Goal: Transaction & Acquisition: Purchase product/service

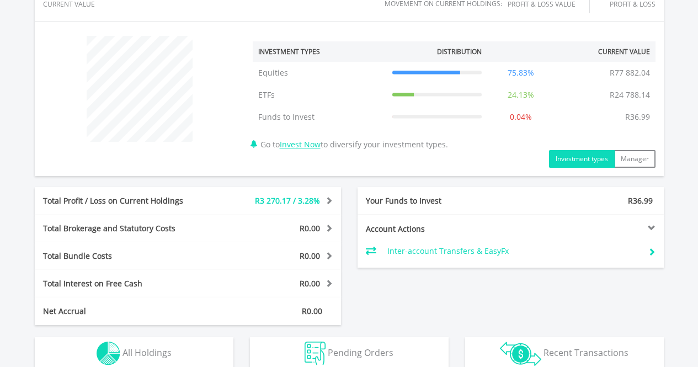
scroll to position [325, 0]
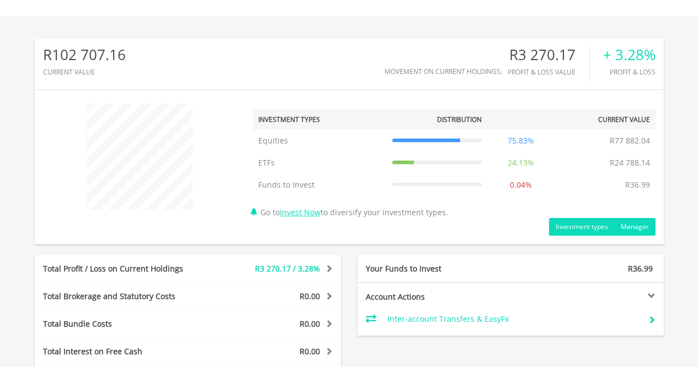
click at [638, 229] on button "Manager" at bounding box center [634, 227] width 41 height 18
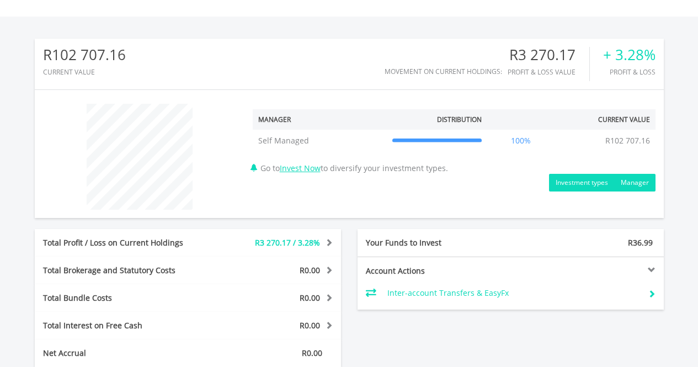
click at [578, 174] on button "Investment types" at bounding box center [582, 183] width 66 height 18
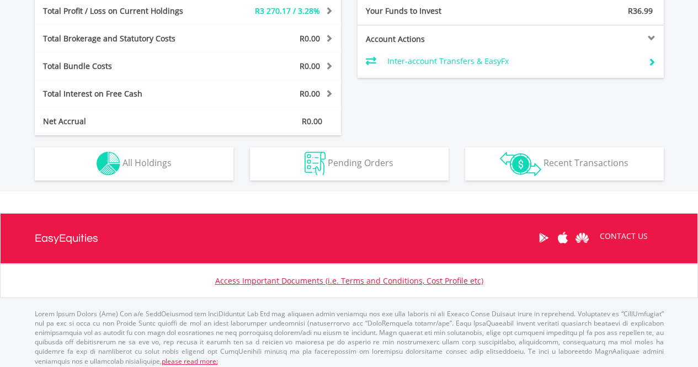
scroll to position [586, 0]
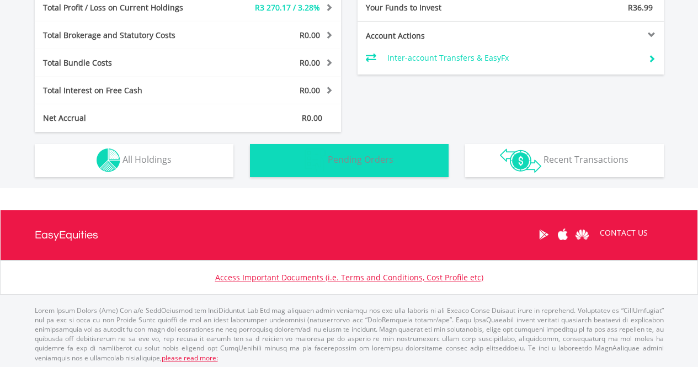
click at [388, 161] on span "Pending Orders" at bounding box center [361, 159] width 66 height 12
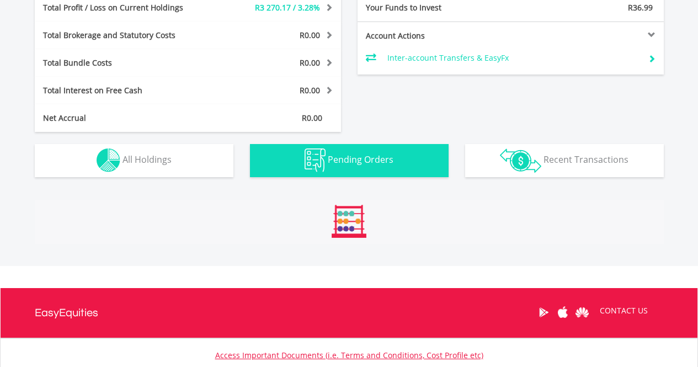
scroll to position [650, 0]
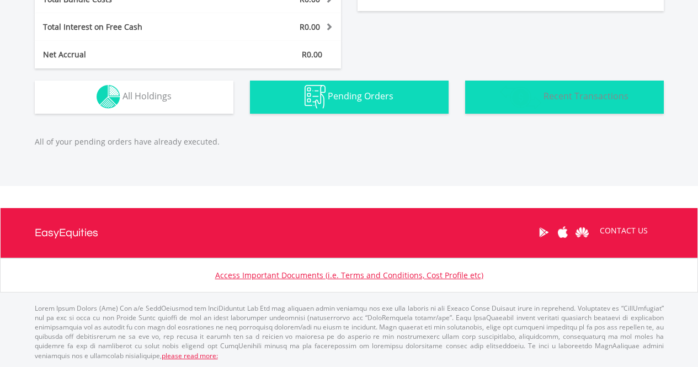
click at [569, 98] on span "Recent Transactions" at bounding box center [586, 96] width 85 height 12
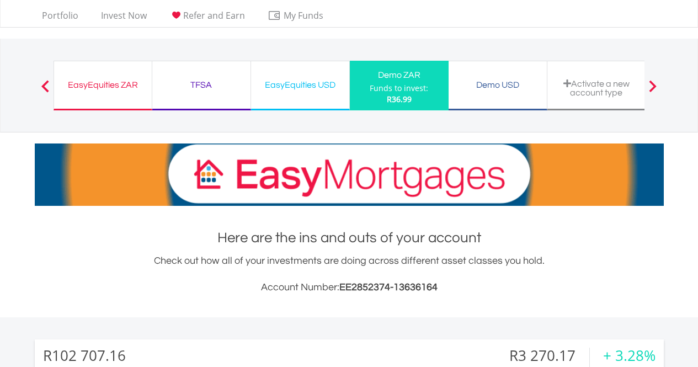
scroll to position [0, 0]
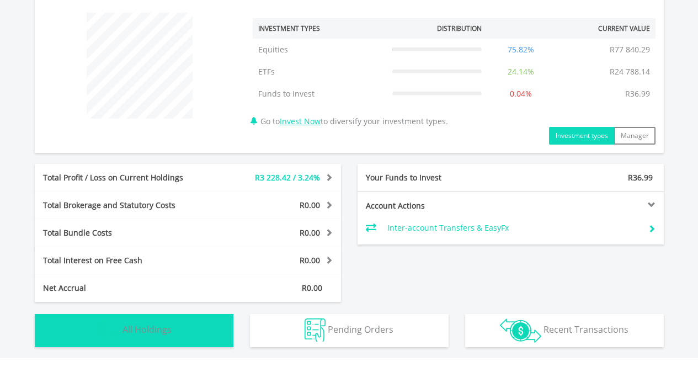
scroll to position [588, 0]
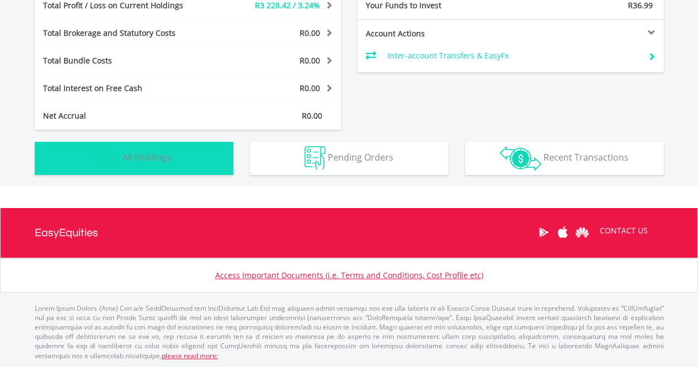
click at [116, 168] on img "button" at bounding box center [109, 158] width 24 height 24
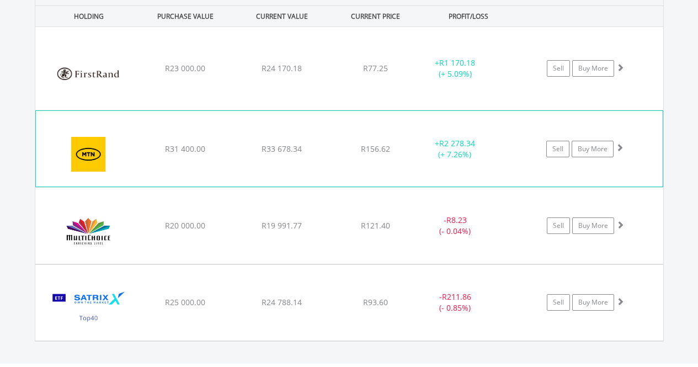
scroll to position [824, 0]
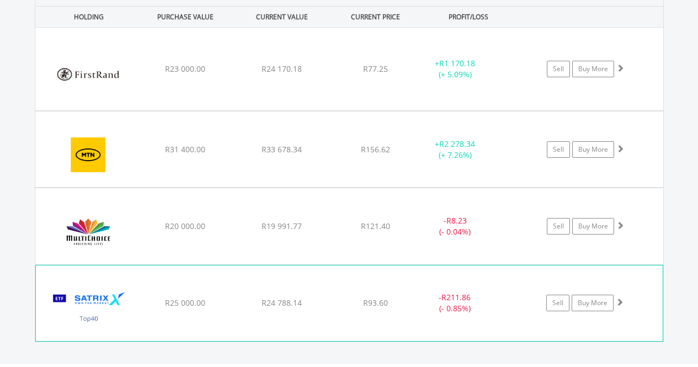
click at [620, 301] on span at bounding box center [620, 302] width 8 height 8
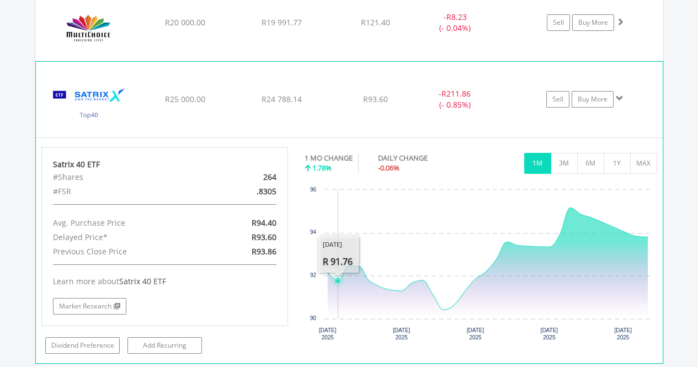
scroll to position [1027, 0]
click at [214, 157] on div "Satrix 40 ETF #Shares 264 #FSR .8305 Avg. Purchase Price R94.40 Delayed Price* …" at bounding box center [164, 237] width 247 height 179
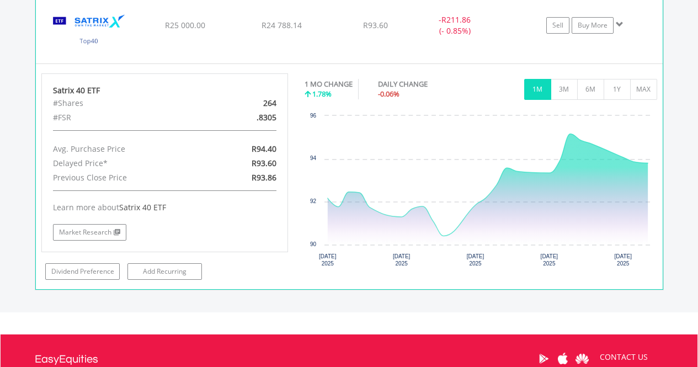
scroll to position [1110, 0]
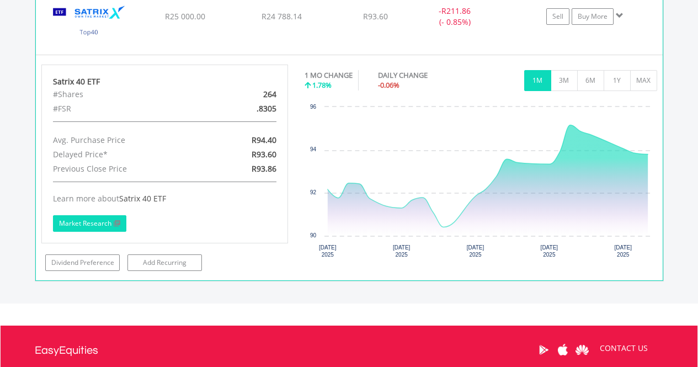
click at [96, 225] on link "Market Research" at bounding box center [89, 223] width 73 height 17
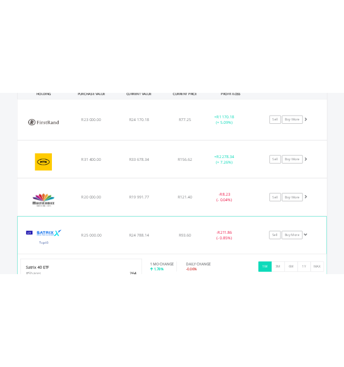
scroll to position [837, 0]
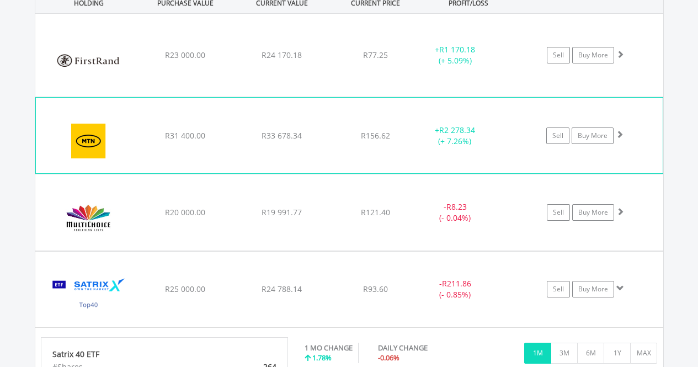
click at [502, 97] on div "﻿ MTN Group Limited R31 400.00 R33 678.34 R156.62 + R2 278.34 (+ 7.26%) Sell Bu…" at bounding box center [349, 55] width 628 height 83
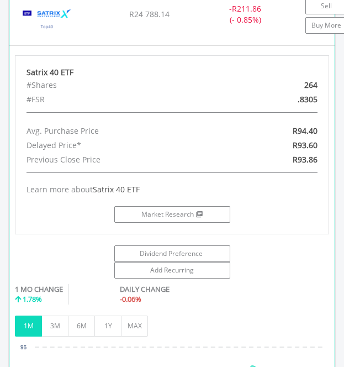
scroll to position [1779, 0]
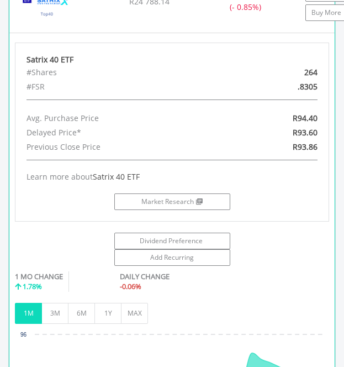
click at [112, 174] on span "Satrix 40 ETF" at bounding box center [116, 176] width 47 height 10
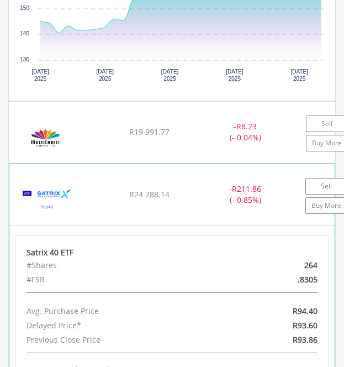
scroll to position [1642, 0]
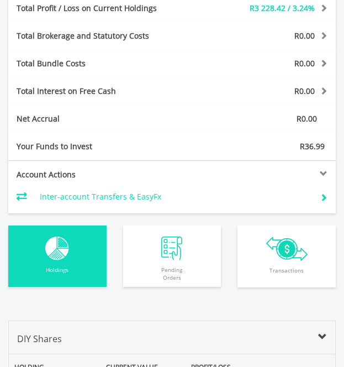
scroll to position [784, 0]
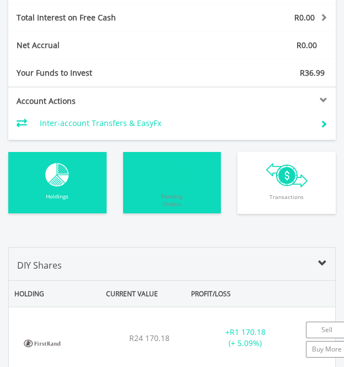
click at [165, 189] on span "Pending Orders" at bounding box center [172, 200] width 93 height 27
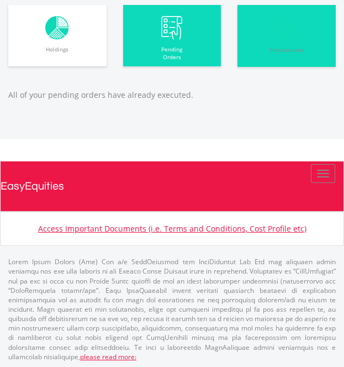
click at [274, 23] on img "button" at bounding box center [286, 28] width 41 height 24
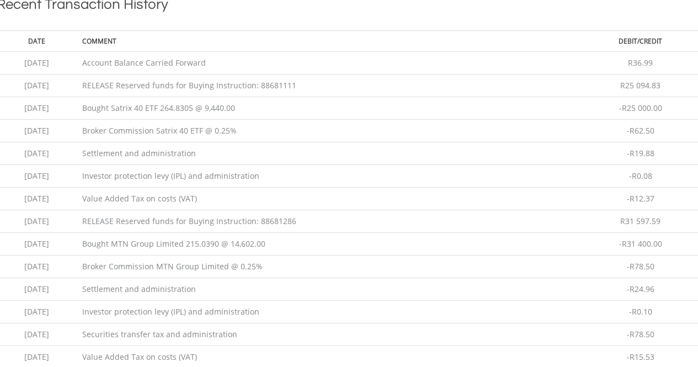
scroll to position [778, 0]
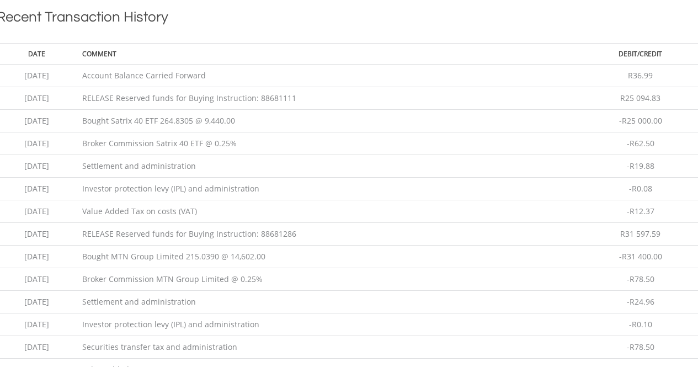
click at [197, 124] on td "Bought Satrix 40 ETF 264.8305 @ 9,440.00" at bounding box center [328, 121] width 503 height 23
drag, startPoint x: 113, startPoint y: 144, endPoint x: 261, endPoint y: 141, distance: 148.0
click at [261, 141] on td "Broker Commission Satrix 40 ETF @ 0.25%" at bounding box center [328, 143] width 503 height 23
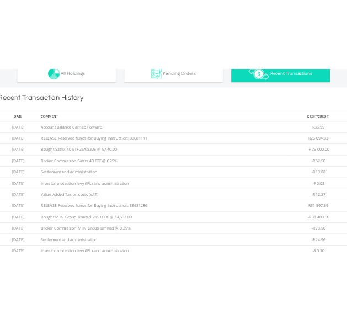
scroll to position [737, 0]
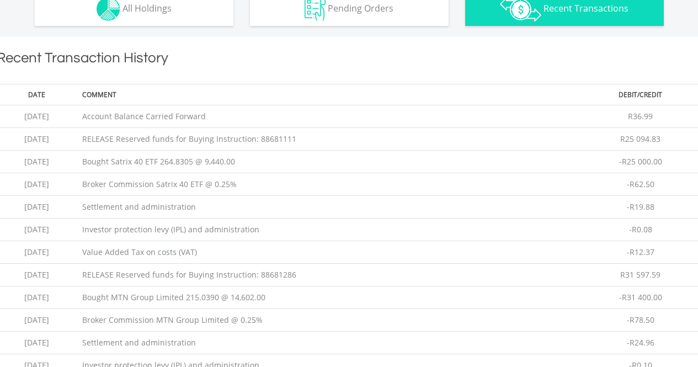
click at [209, 204] on td "Settlement and administration" at bounding box center [328, 207] width 503 height 23
drag, startPoint x: 116, startPoint y: 184, endPoint x: 297, endPoint y: 175, distance: 181.3
click at [297, 175] on td "Broker Commission Satrix 40 ETF @ 0.25%" at bounding box center [328, 184] width 503 height 23
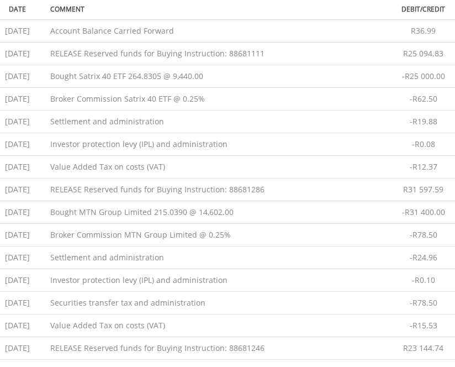
scroll to position [870, 0]
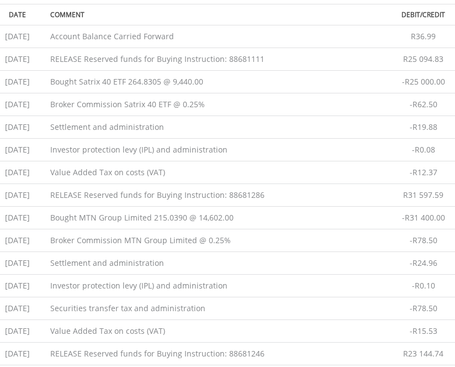
click at [204, 123] on td "Settlement and administration" at bounding box center [214, 127] width 338 height 23
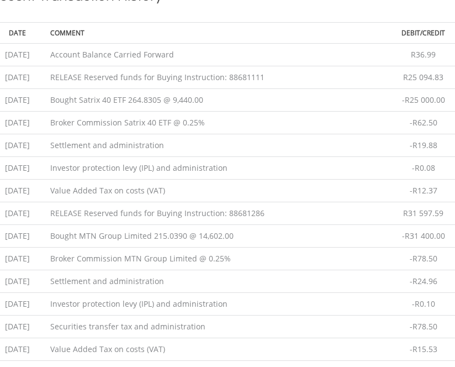
scroll to position [846, 0]
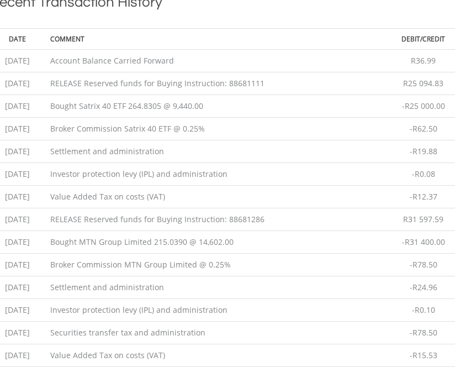
drag, startPoint x: 71, startPoint y: 130, endPoint x: 227, endPoint y: 121, distance: 156.5
click at [227, 121] on td "Broker Commission Satrix 40 ETF @ 0.25%" at bounding box center [214, 129] width 338 height 23
copy td "Broker Commission Satrix 40 ETF @ 0.25%"
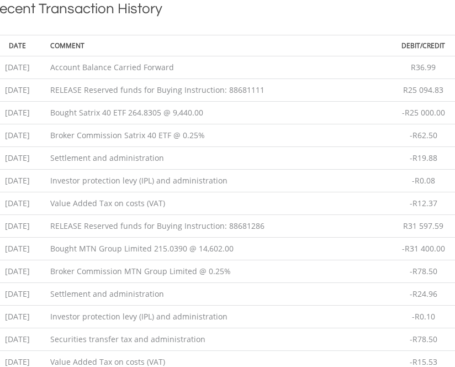
scroll to position [840, 0]
drag, startPoint x: 115, startPoint y: 115, endPoint x: 242, endPoint y: 99, distance: 128.0
click at [242, 99] on tbody "2025-08-20 Account Balance Carried Forward R36.99 2025-08-19 RELEASE Reserved f…" at bounding box center [228, 281] width 474 height 453
click at [229, 114] on td "Bought Satrix 40 ETF 264.8305 @ 9,440.00" at bounding box center [214, 111] width 338 height 23
drag, startPoint x: 129, startPoint y: 112, endPoint x: 215, endPoint y: 107, distance: 86.2
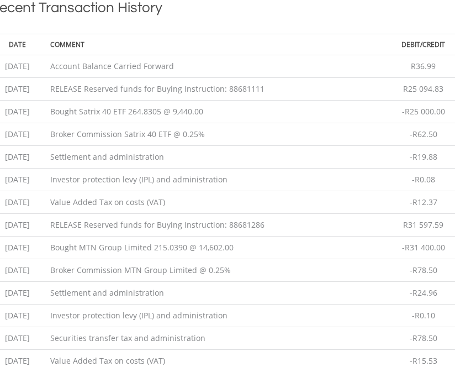
click at [215, 107] on td "Bought Satrix 40 ETF 264.8305 @ 9,440.00" at bounding box center [214, 111] width 338 height 23
drag, startPoint x: 137, startPoint y: 134, endPoint x: 226, endPoint y: 133, distance: 88.9
click at [226, 133] on td "Broker Commission Satrix 40 ETF @ 0.25%" at bounding box center [214, 134] width 338 height 23
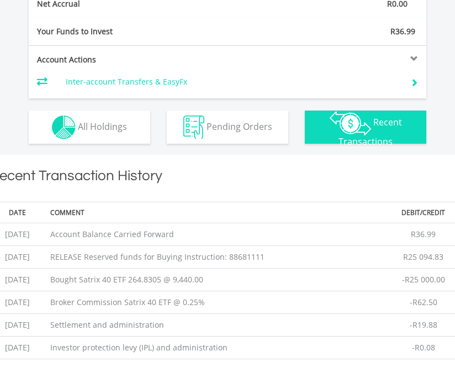
scroll to position [673, 0]
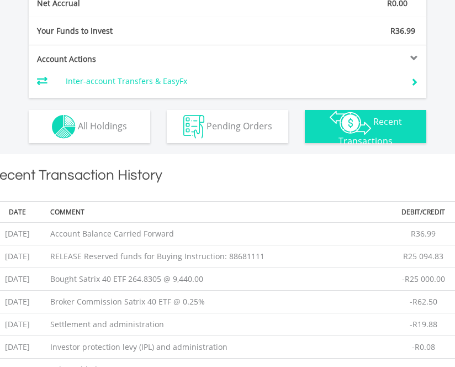
click at [96, 108] on div "Holdings All Holdings" at bounding box center [89, 120] width 138 height 45
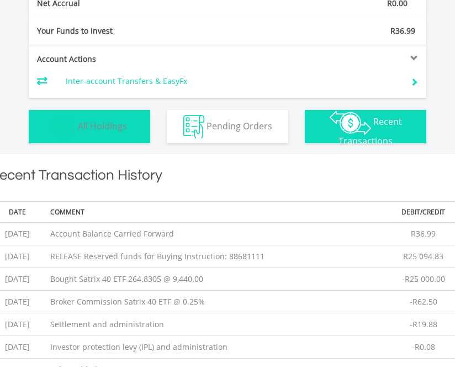
click at [104, 128] on span "All Holdings" at bounding box center [102, 125] width 49 height 12
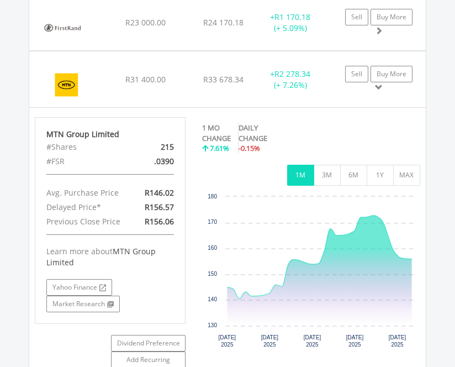
scroll to position [910, 0]
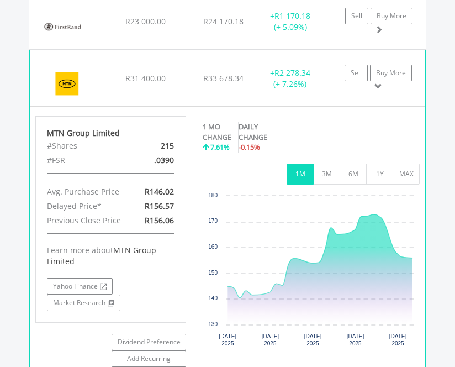
click at [381, 89] on span at bounding box center [378, 86] width 8 height 8
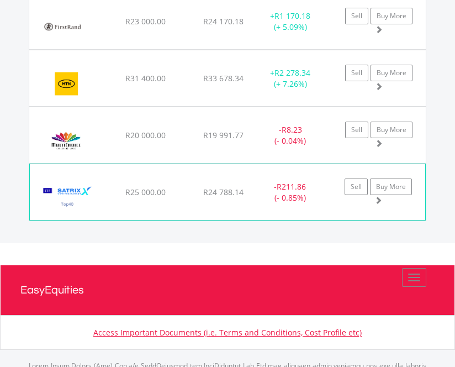
click at [378, 49] on div "﻿ Satrix 40 ETF R25 000.00 R24 788.14 R93.60 - R211.86 (- 0.85%) Sell Buy More" at bounding box center [227, 21] width 396 height 56
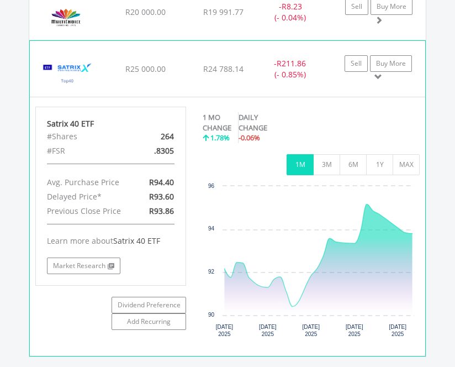
scroll to position [1034, 0]
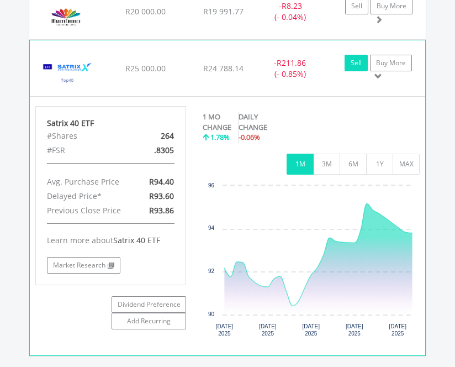
click at [358, 62] on link "Sell" at bounding box center [355, 63] width 23 height 17
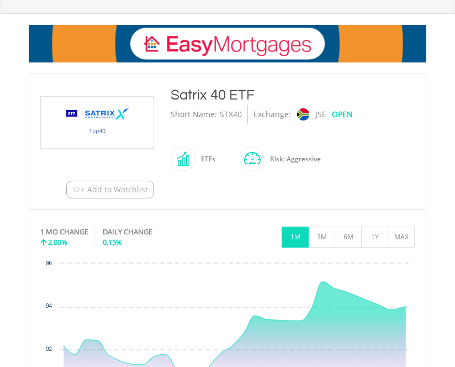
type input "********"
type input "******"
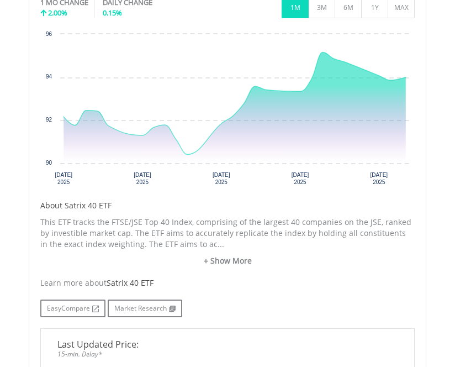
scroll to position [358, 0]
click at [233, 260] on link "+ Show More" at bounding box center [227, 261] width 374 height 11
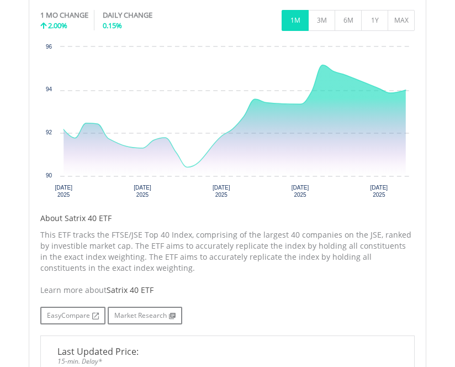
scroll to position [256, 0]
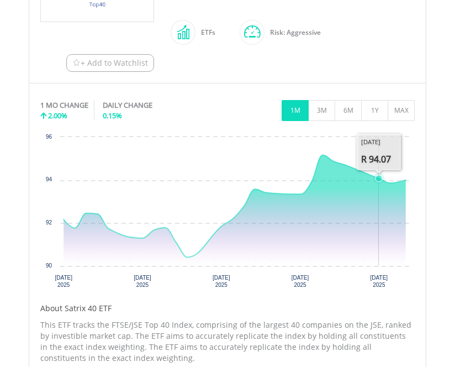
click at [374, 171] on icon "Interactive chart" at bounding box center [234, 206] width 342 height 102
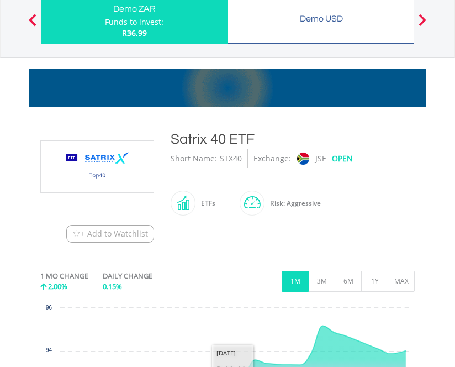
scroll to position [83, 0]
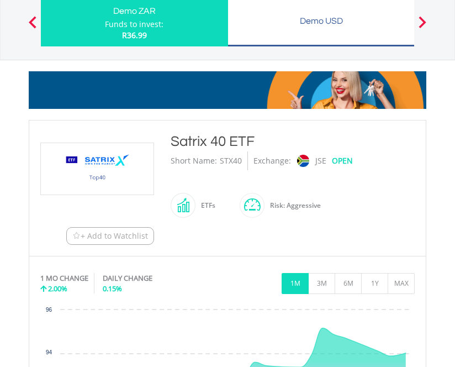
click at [144, 28] on div "Funds to invest:" at bounding box center [134, 24] width 59 height 11
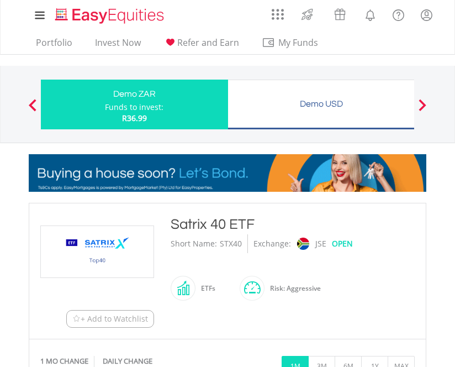
click at [98, 100] on div "Demo ZAR" at bounding box center [134, 93] width 174 height 15
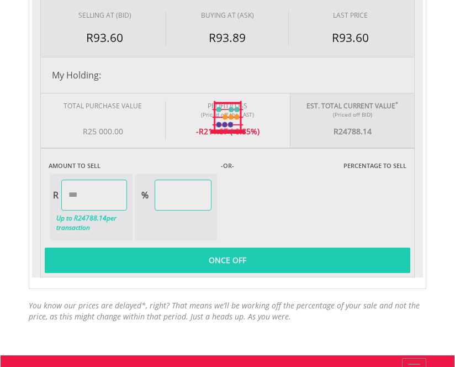
type input "********"
type input "******"
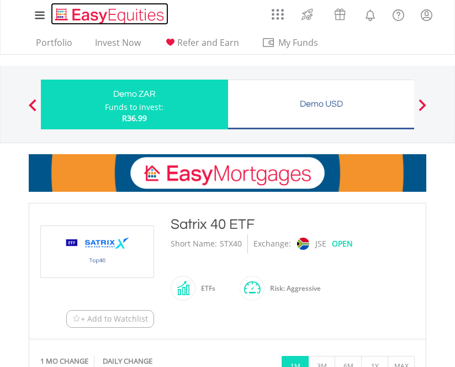
click at [84, 17] on img "Home page" at bounding box center [110, 16] width 115 height 18
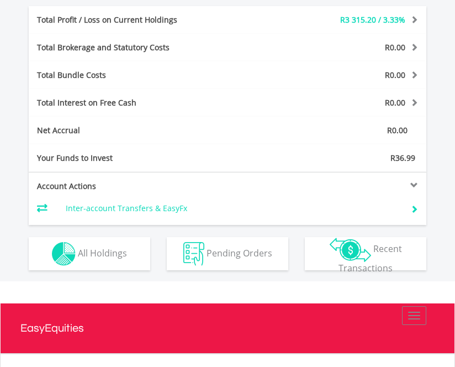
scroll to position [558, 0]
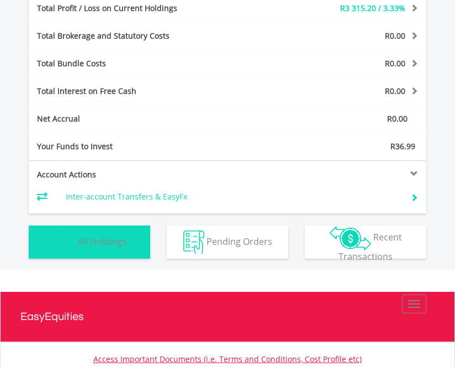
click at [95, 233] on button "Holdings All Holdings" at bounding box center [89, 241] width 121 height 33
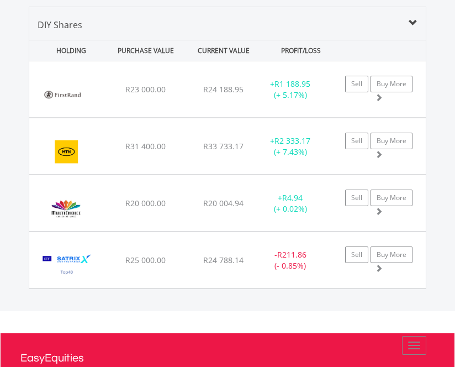
scroll to position [848, 0]
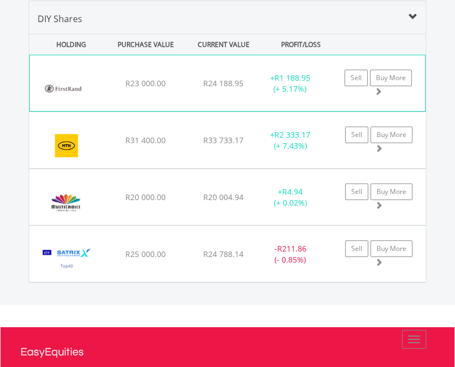
click at [294, 87] on div "+ R1 188.95 (+ 5.17%)" at bounding box center [290, 83] width 69 height 22
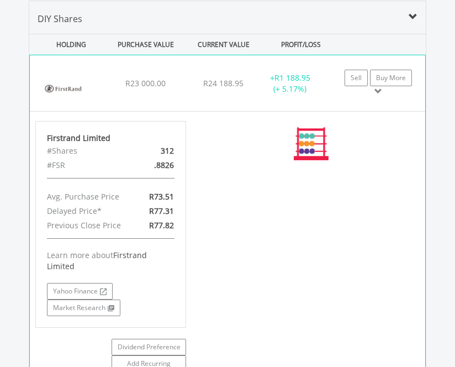
click at [294, 87] on div "+ R1 188.95 (+ 5.17%)" at bounding box center [290, 83] width 69 height 22
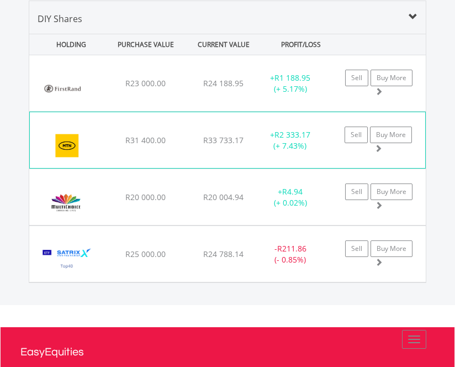
click at [298, 94] on div "+ R2 333.17 (+ 7.43%)" at bounding box center [290, 83] width 69 height 22
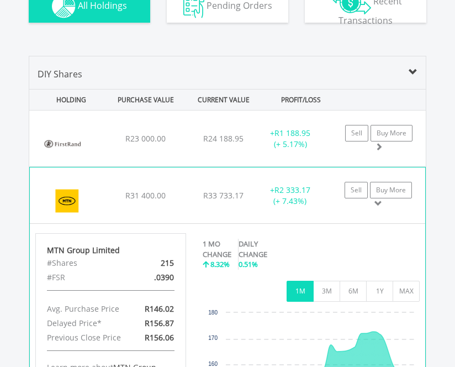
scroll to position [792, 0]
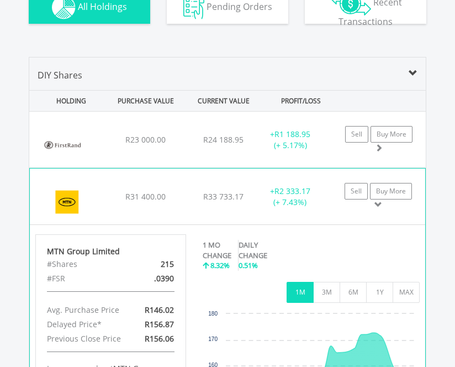
click at [375, 167] on div "﻿ MTN Group Limited R31 400.00 R33 733.17 R156.87 + R2 333.17 (+ 7.43%) Sell Bu…" at bounding box center [227, 140] width 396 height 56
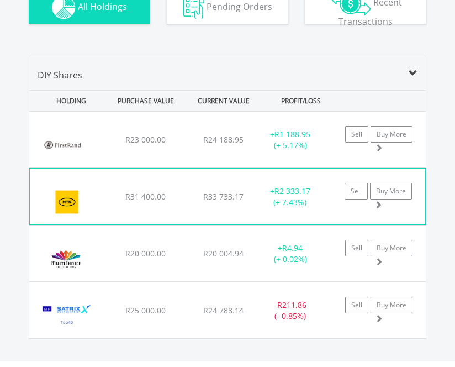
click at [375, 167] on div "﻿ MTN Group Limited R31 400.00 R33 733.17 R156.87 + R2 333.17 (+ 7.43%) Sell Bu…" at bounding box center [227, 140] width 396 height 56
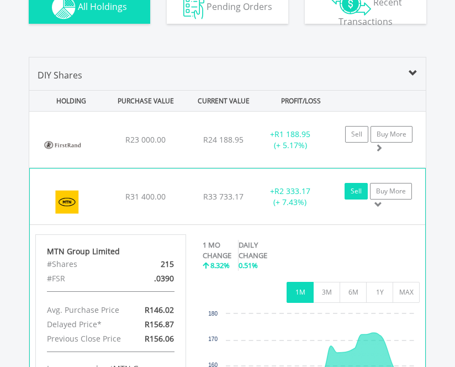
click at [358, 190] on link "Sell" at bounding box center [355, 191] width 23 height 17
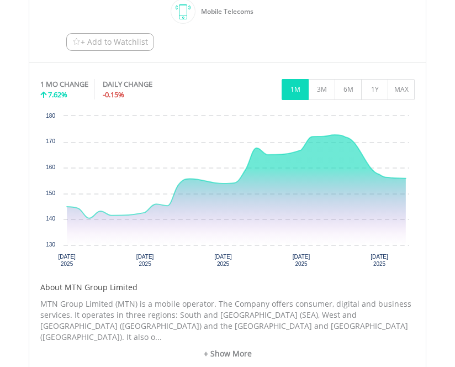
type input "********"
type input "******"
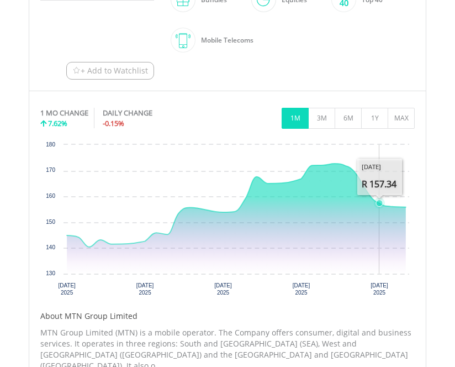
scroll to position [278, 0]
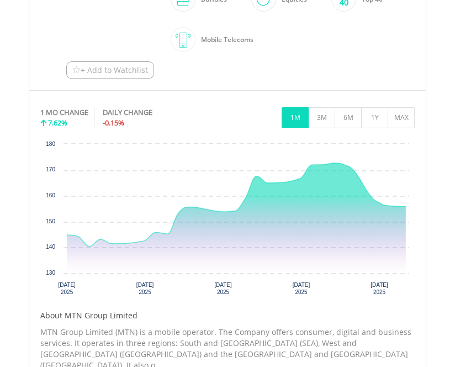
click at [224, 310] on h5 "About MTN Group Limited" at bounding box center [227, 315] width 374 height 11
click at [197, 75] on div "﻿ MTN Group Limited MTN Group Limited Short Name: MTN Exchange: JSE OPEN Bundles" at bounding box center [227, 8] width 391 height 142
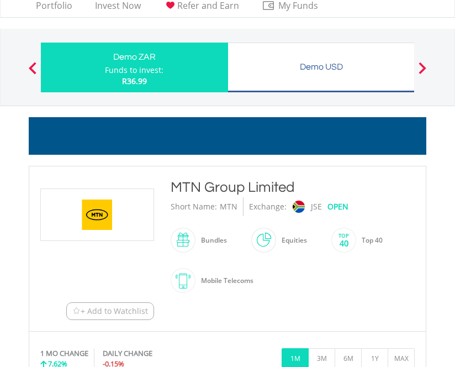
scroll to position [0, 0]
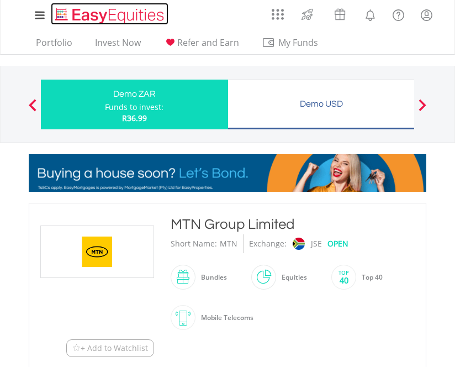
click at [84, 14] on img "Home page" at bounding box center [110, 16] width 115 height 18
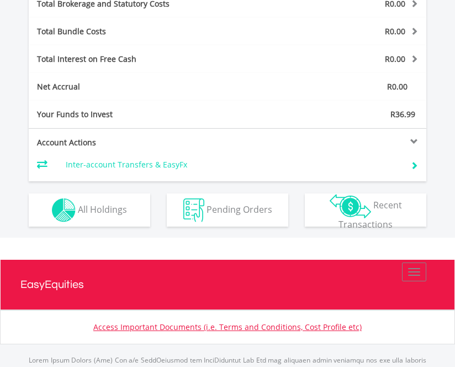
scroll to position [590, 0]
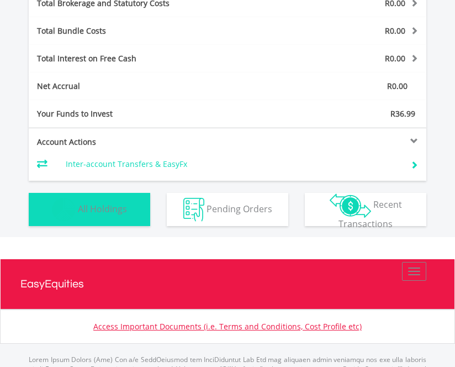
click at [97, 194] on button "Holdings All Holdings" at bounding box center [89, 209] width 121 height 33
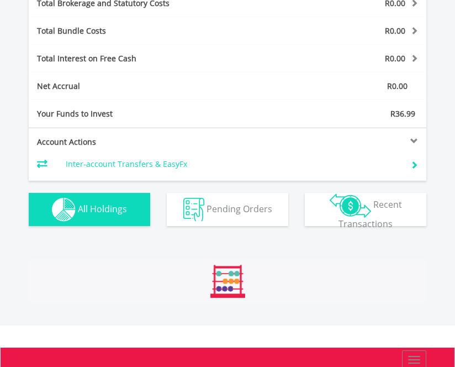
click at [97, 194] on button "Holdings All Holdings" at bounding box center [89, 209] width 121 height 33
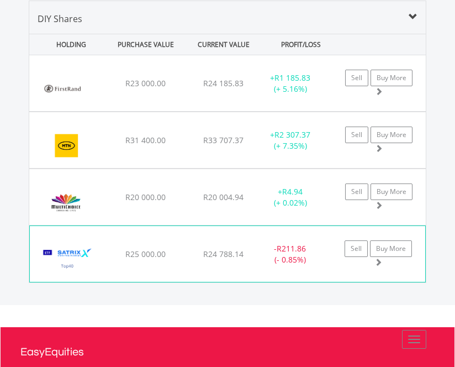
click at [375, 263] on span at bounding box center [378, 262] width 8 height 8
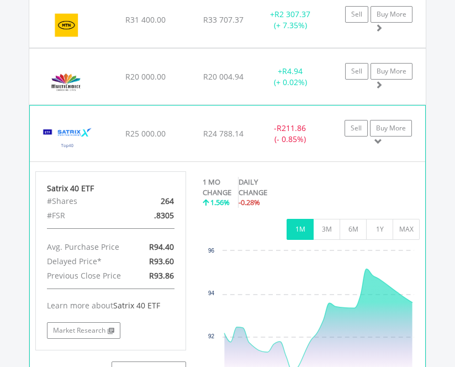
scroll to position [969, 0]
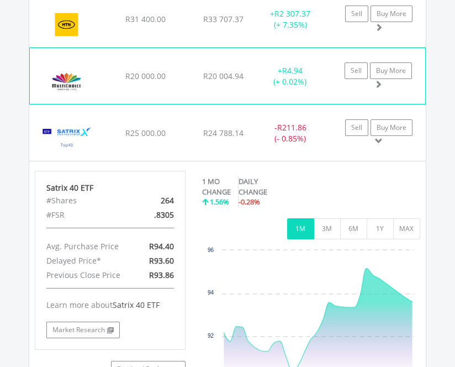
click at [380, 83] on span at bounding box center [378, 84] width 8 height 8
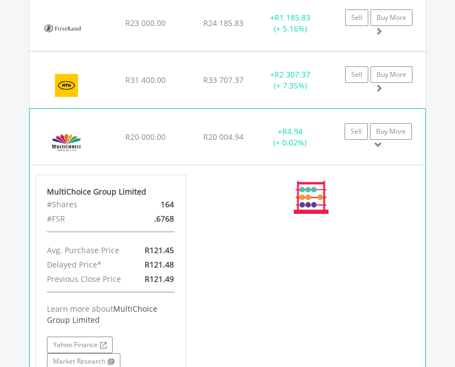
scroll to position [895, 0]
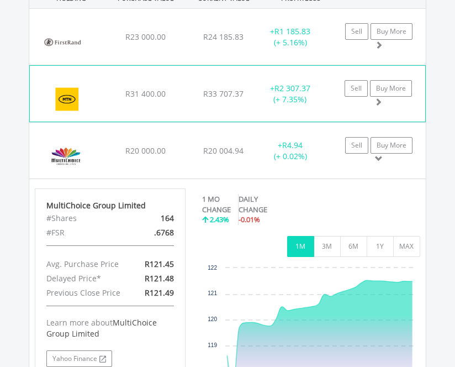
click at [378, 65] on div "﻿ MTN Group Limited R31 400.00 R33 707.37 R156.75 + R2 307.37 (+ 7.35%) Sell Bu…" at bounding box center [227, 37] width 396 height 56
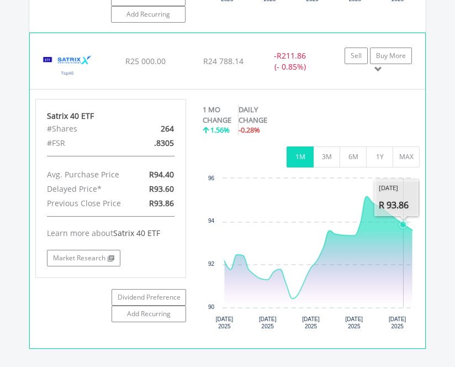
scroll to position [1581, 0]
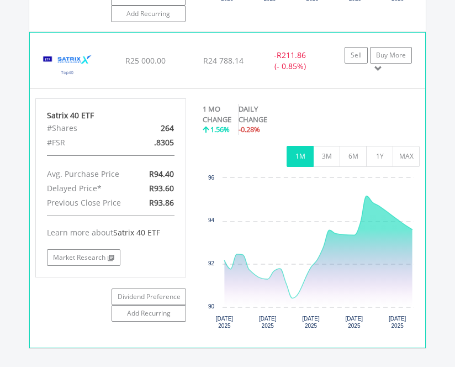
click at [401, 95] on div "Satrix 40 ETF #Shares 264 #FSR .8305 Avg. Purchase Price R94.40 Delayed Price* …" at bounding box center [227, 218] width 395 height 258
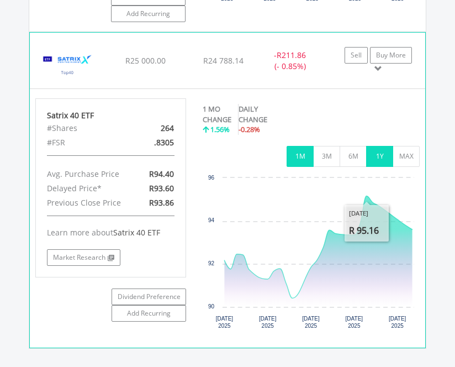
click at [383, 159] on button "1Y" at bounding box center [379, 156] width 27 height 21
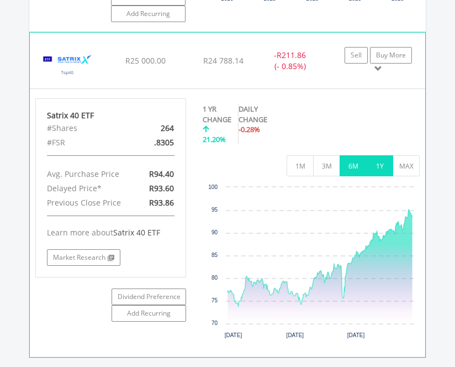
click at [360, 160] on button "6M" at bounding box center [352, 165] width 27 height 21
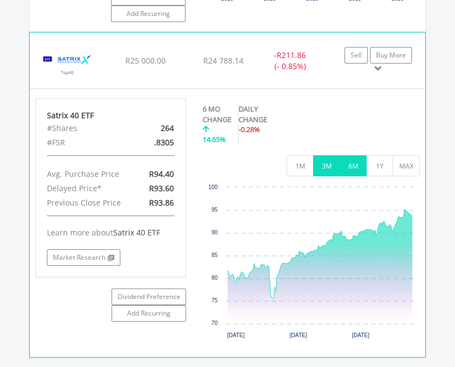
click at [332, 161] on button "3M" at bounding box center [326, 165] width 27 height 21
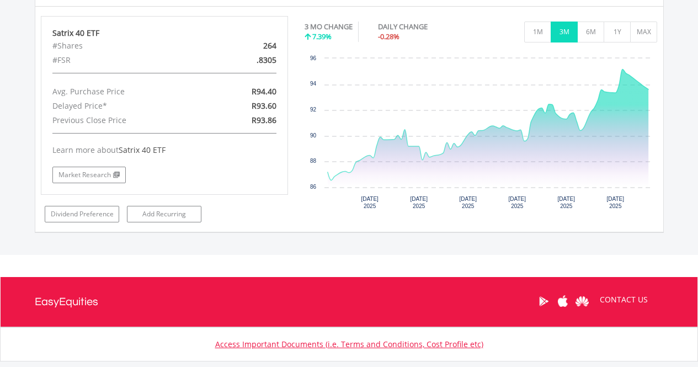
scroll to position [1426, 0]
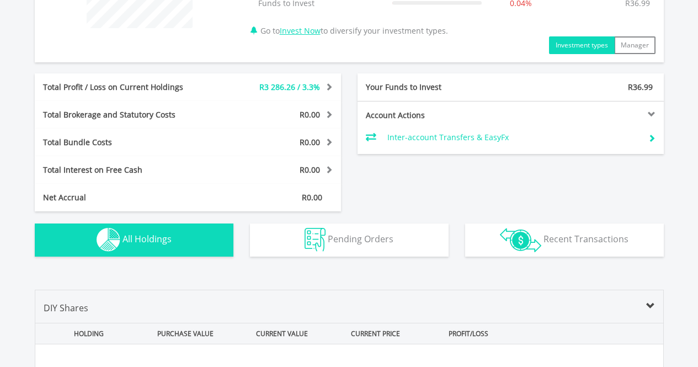
scroll to position [415, 0]
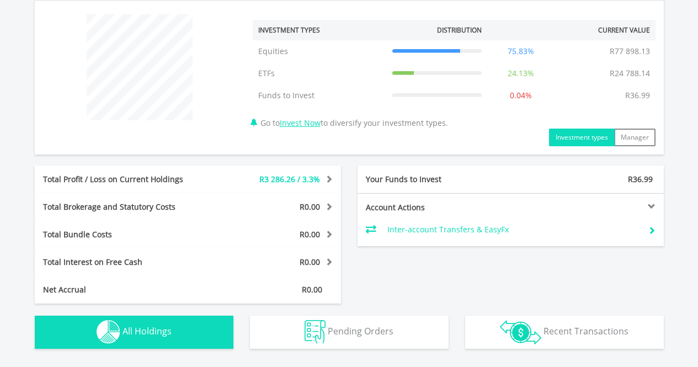
click at [444, 265] on div "Total Profit / Loss on Current Holdings R3 286.26 / 3.3% Last Valuation R102 68…" at bounding box center [349, 235] width 646 height 138
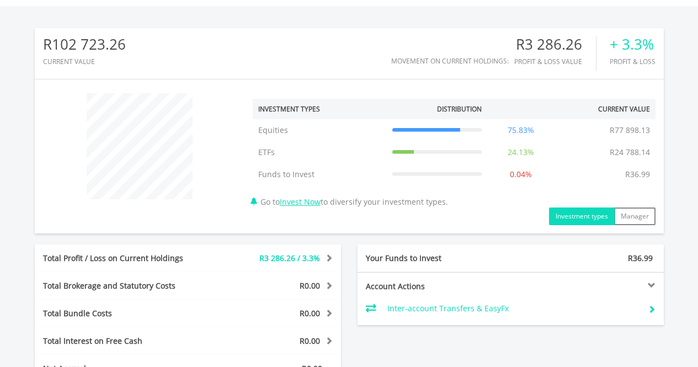
scroll to position [323, 0]
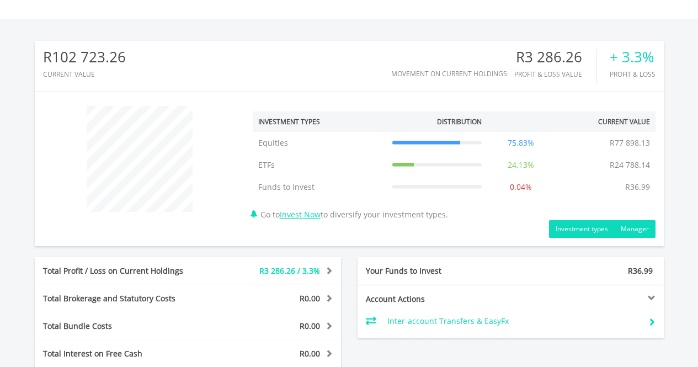
click at [454, 229] on button "Manager" at bounding box center [634, 229] width 41 height 18
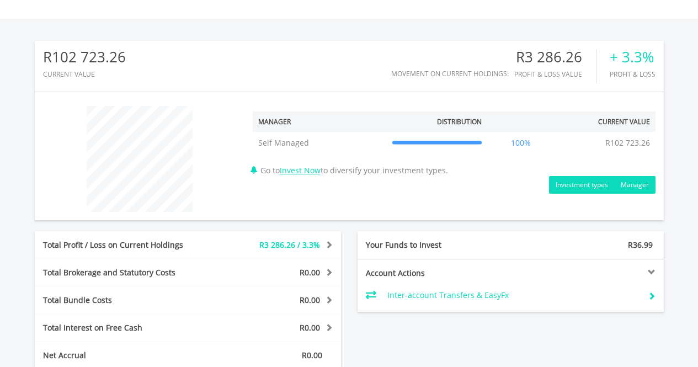
click at [454, 182] on button "Investment types" at bounding box center [582, 185] width 66 height 18
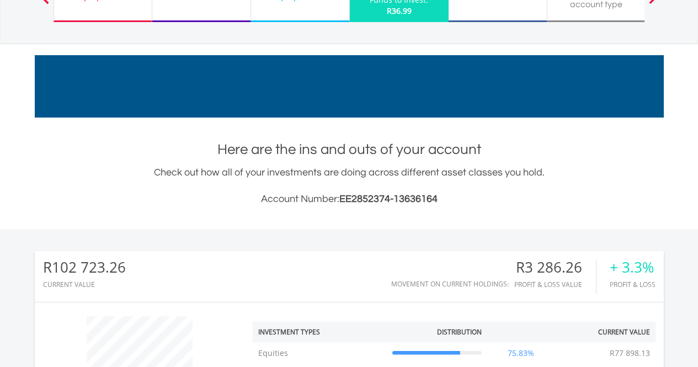
scroll to position [92, 0]
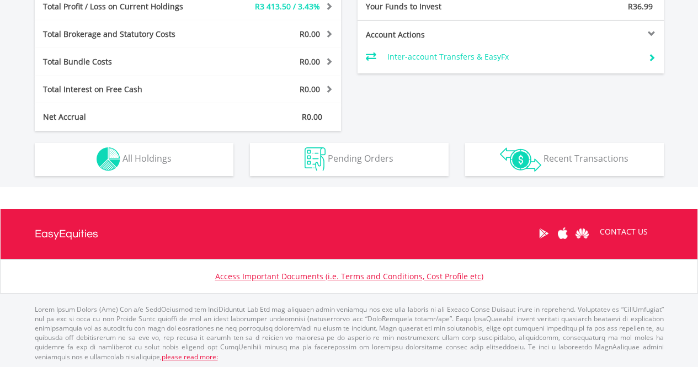
scroll to position [106, 210]
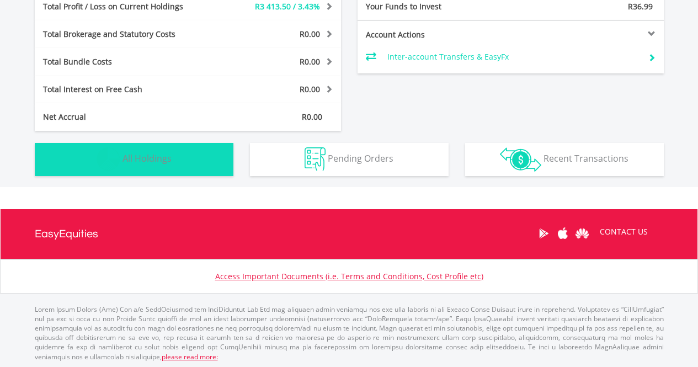
click at [95, 145] on button "Holdings All Holdings" at bounding box center [134, 159] width 199 height 33
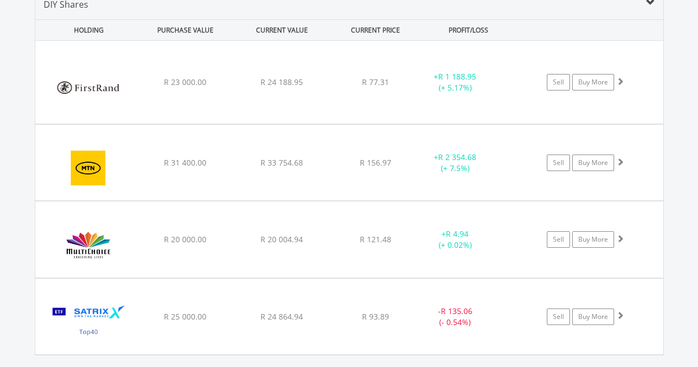
scroll to position [828, 0]
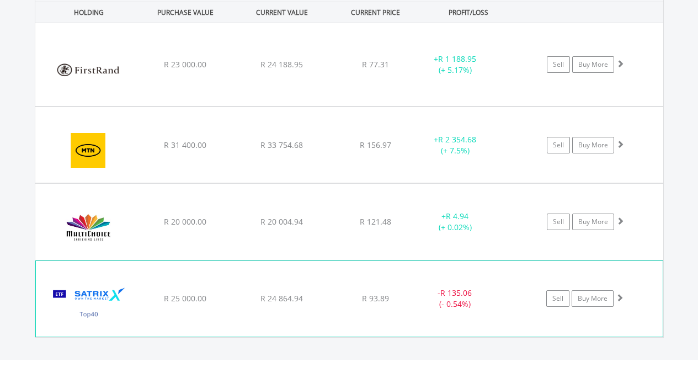
click at [153, 106] on div "﻿ Satrix 40 ETF R 25 000.00 R 24 864.94 R 93.89 - R 135.06 (- 0.54%) Sell Buy M…" at bounding box center [349, 64] width 628 height 83
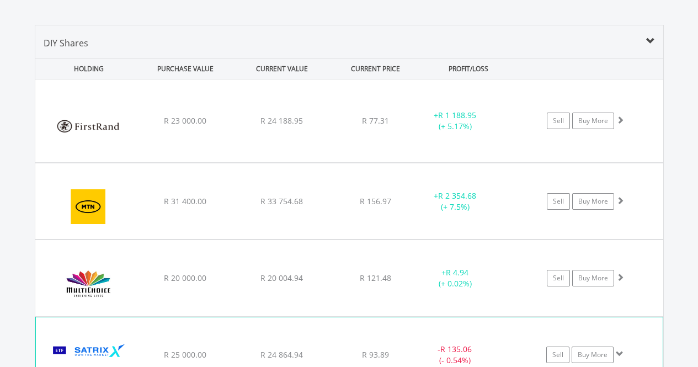
scroll to position [771, 0]
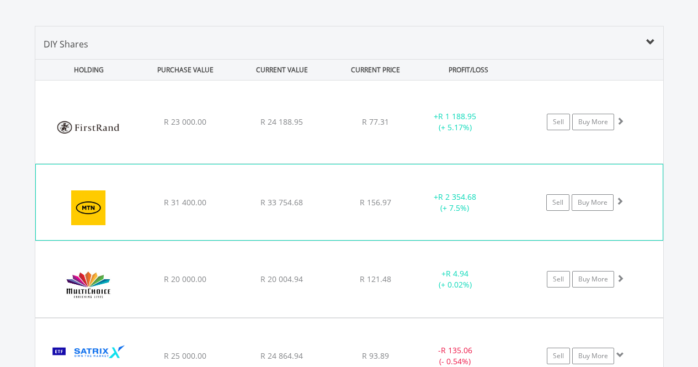
click at [240, 163] on div "﻿ MTN Group Limited R 31 400.00 R 33 754.68 R 156.97 + R 2 354.68 (+ 7.5%) Sell…" at bounding box center [349, 122] width 628 height 83
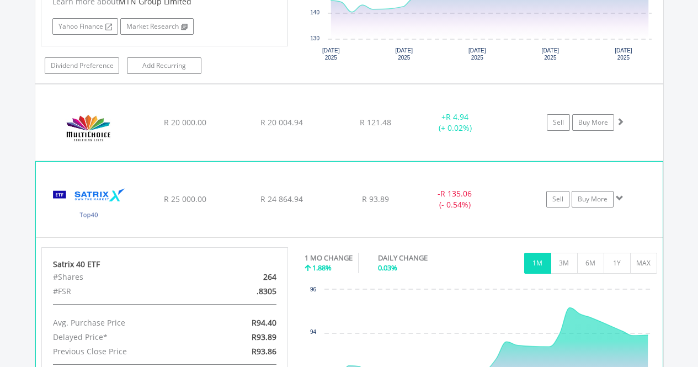
scroll to position [1138, 0]
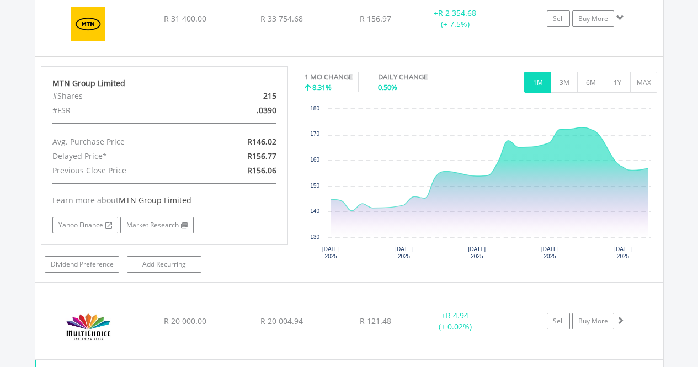
scroll to position [862, 0]
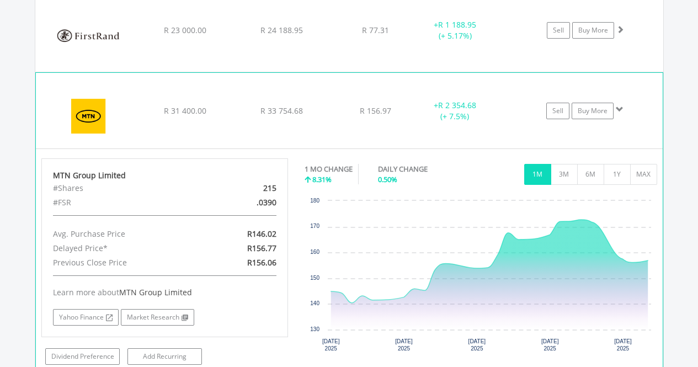
click at [314, 36] on div "R 33 754.68" at bounding box center [282, 30] width 94 height 11
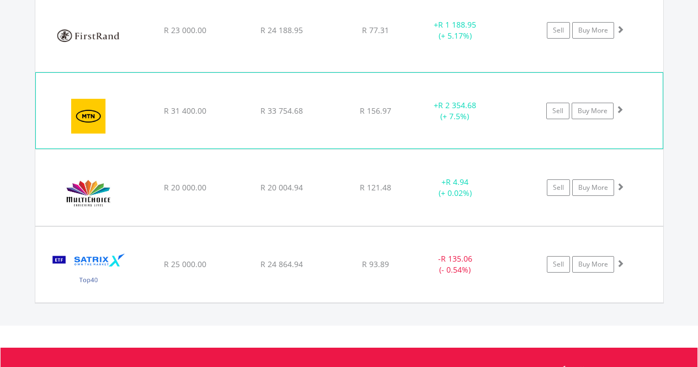
click at [314, 36] on div "R 33 754.68" at bounding box center [282, 30] width 94 height 11
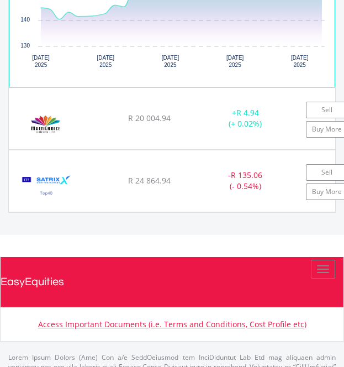
scroll to position [1600, 0]
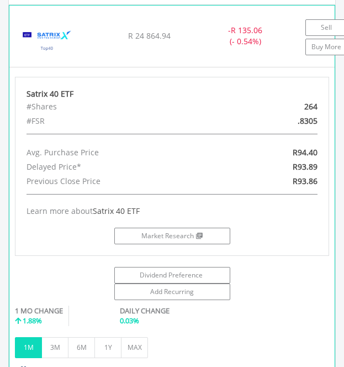
scroll to position [1744, 0]
click at [194, 133] on div "Satrix 40 ETF #Shares 264 #FSR .8305 Avg. Purchase Price R94.40 Delayed Price* …" at bounding box center [172, 166] width 314 height 179
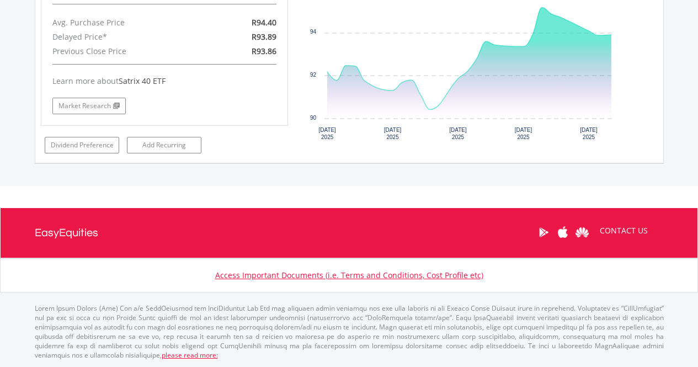
scroll to position [551892, 551788]
